Goal: Subscribe to service/newsletter

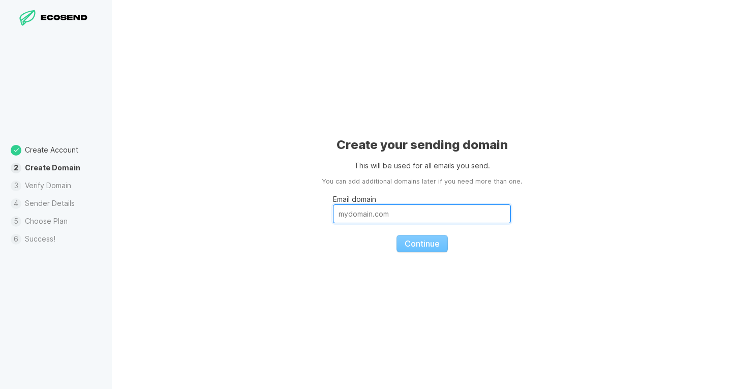
click at [375, 219] on input "Email domain" at bounding box center [422, 213] width 178 height 19
click at [408, 215] on input "Email domain" at bounding box center [422, 213] width 178 height 19
type input "[DOMAIN_NAME]"
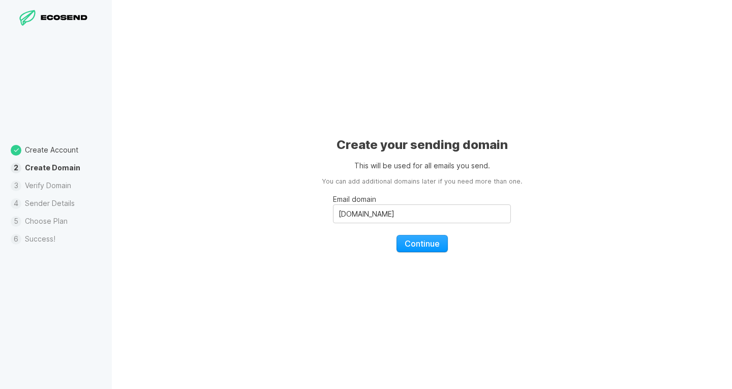
click at [412, 234] on fieldset "Email domain [DOMAIN_NAME] Continue" at bounding box center [422, 220] width 178 height 66
click at [411, 241] on span "Continue" at bounding box center [422, 243] width 35 height 10
click at [63, 15] on icon at bounding box center [65, 18] width 7 height 6
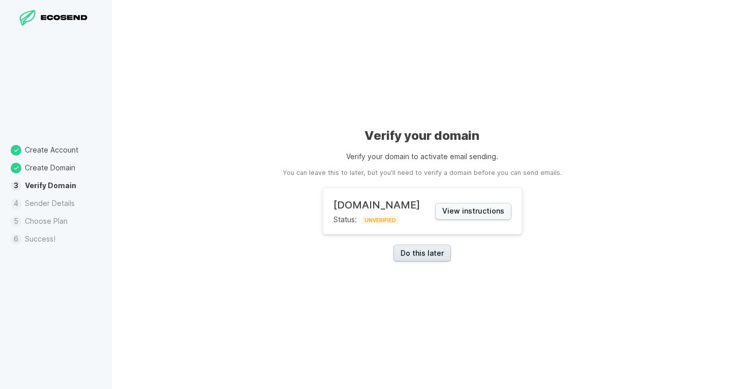
click at [431, 258] on link "Do this later" at bounding box center [421, 252] width 57 height 17
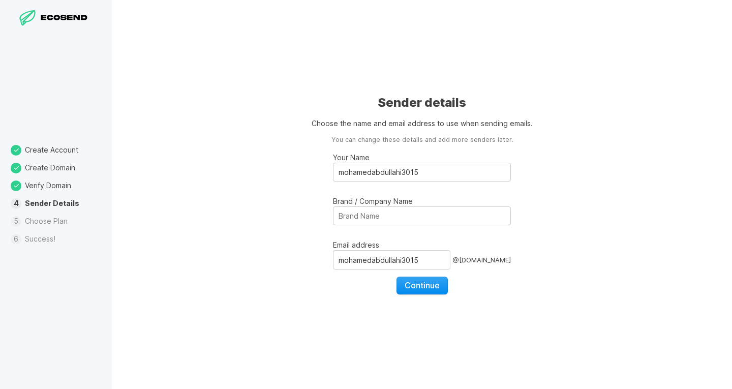
click at [420, 283] on span "Continue" at bounding box center [422, 285] width 35 height 10
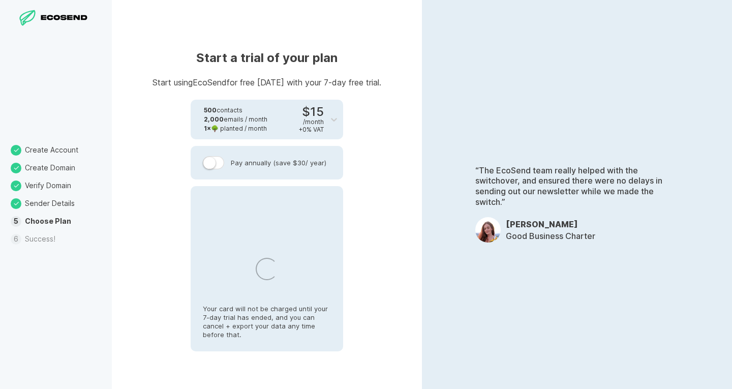
select select "KE"
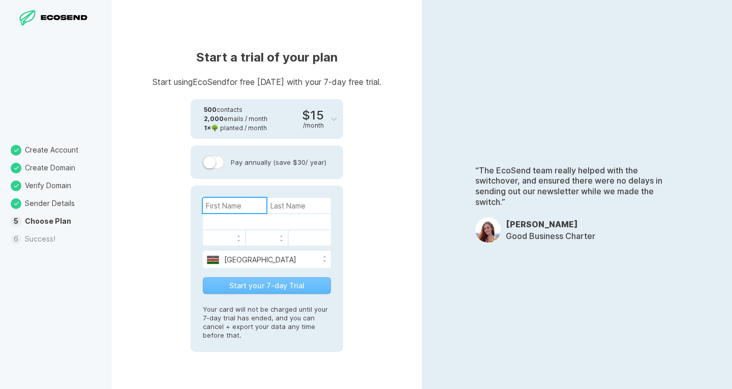
click at [250, 206] on input at bounding box center [235, 205] width 64 height 15
click at [217, 160] on label at bounding box center [213, 162] width 21 height 13
click at [0, 0] on input "Pay annually (save $30 / year)" at bounding box center [0, 0] width 0 height 0
click at [217, 162] on label at bounding box center [213, 162] width 21 height 13
click at [0, 0] on input "Pay annually (save $30 / year)" at bounding box center [0, 0] width 0 height 0
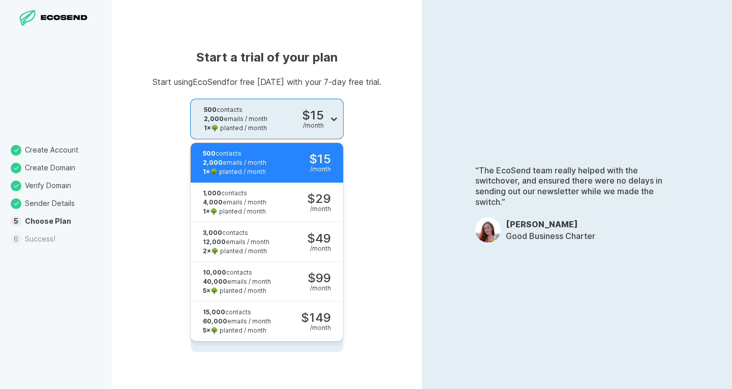
click at [331, 118] on icon at bounding box center [334, 119] width 10 height 10
click at [339, 116] on div at bounding box center [334, 119] width 18 height 18
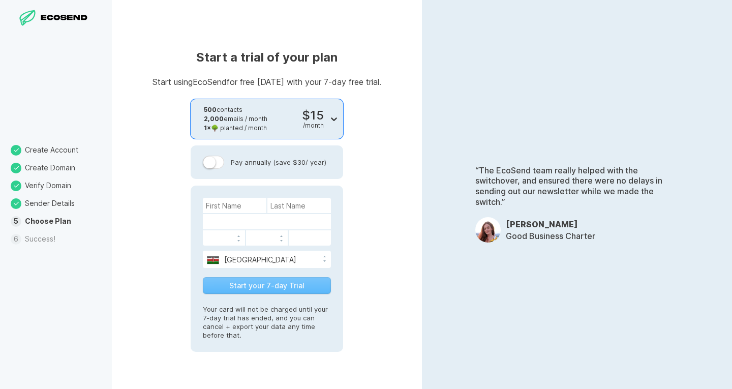
click at [332, 116] on icon at bounding box center [334, 119] width 10 height 10
